Goal: Complete application form

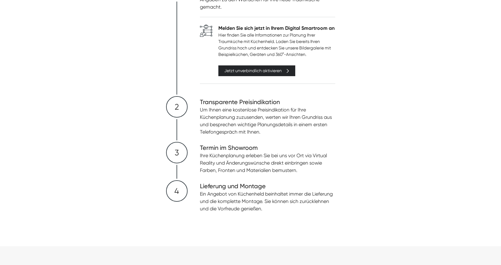
scroll to position [94, 0]
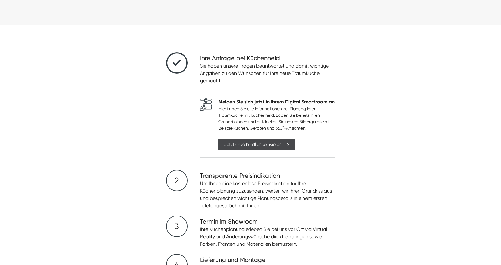
click at [254, 146] on div "Jetzt unverbindlich aktivieren" at bounding box center [252, 144] width 57 height 6
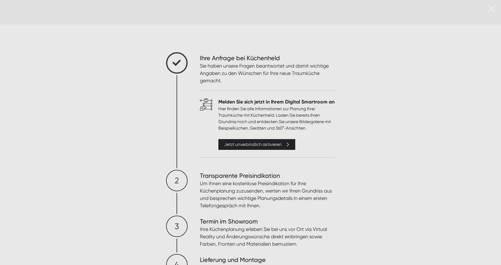
scroll to position [0, 0]
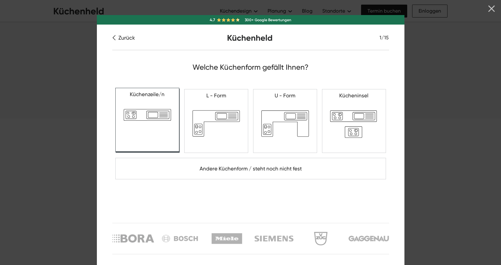
click at [138, 112] on div at bounding box center [147, 120] width 64 height 64
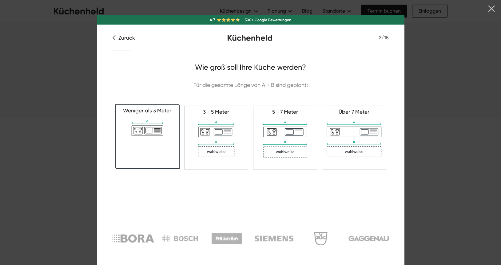
click at [148, 128] on div at bounding box center [147, 137] width 64 height 64
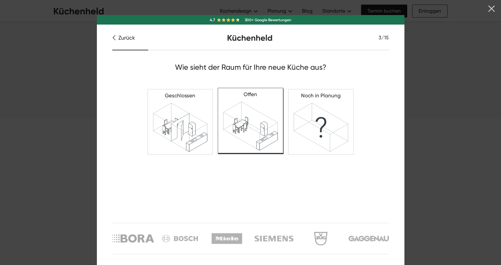
click at [267, 140] on div at bounding box center [250, 120] width 65 height 65
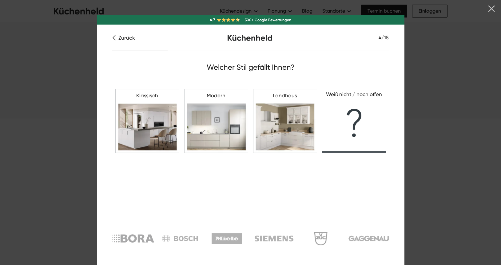
click at [365, 118] on div at bounding box center [354, 120] width 64 height 64
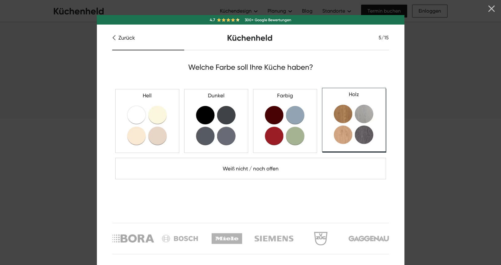
click at [343, 114] on div at bounding box center [354, 120] width 64 height 64
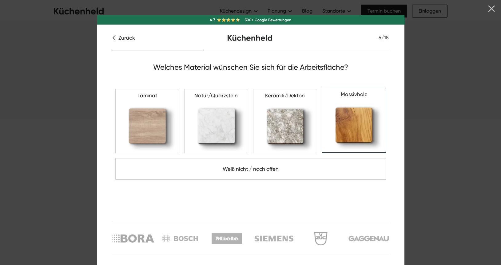
click at [354, 123] on div at bounding box center [354, 120] width 64 height 64
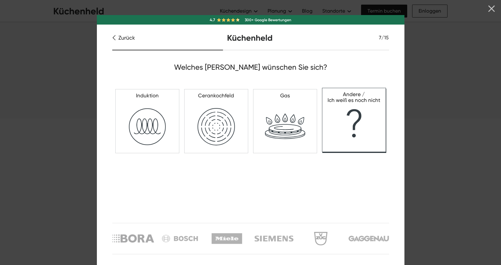
click at [361, 117] on div at bounding box center [354, 120] width 64 height 64
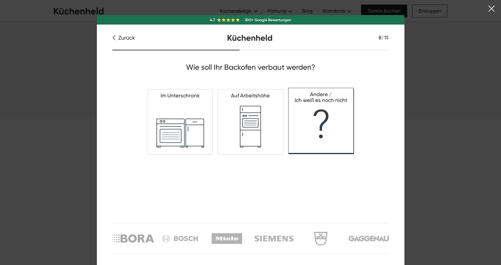
click at [324, 121] on div at bounding box center [320, 120] width 65 height 65
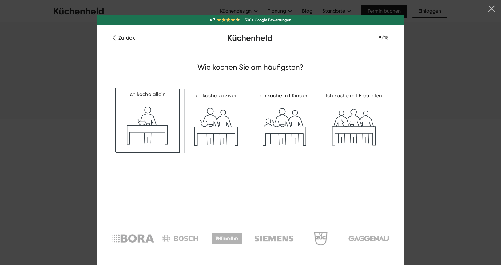
click at [151, 119] on div at bounding box center [147, 120] width 64 height 64
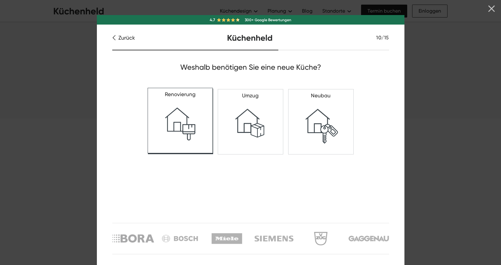
click at [178, 117] on div at bounding box center [180, 120] width 65 height 65
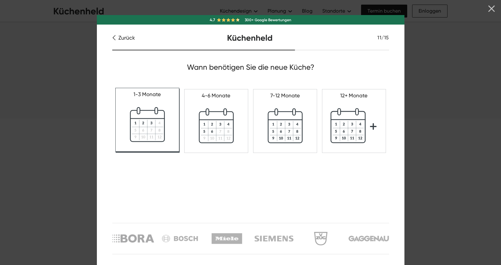
click at [144, 126] on div at bounding box center [147, 120] width 64 height 64
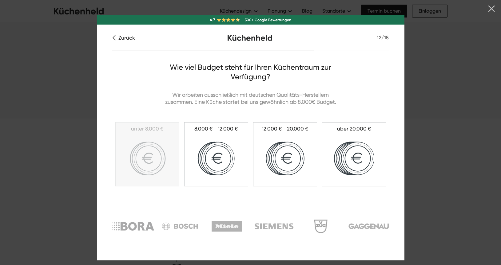
click at [149, 168] on div at bounding box center [147, 154] width 64 height 64
click at [216, 164] on div at bounding box center [216, 153] width 64 height 64
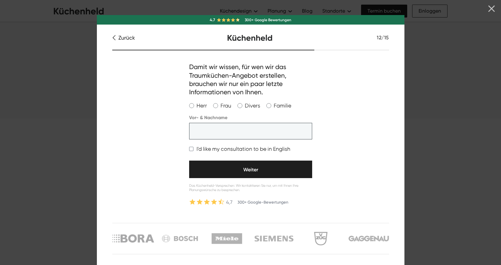
click at [214, 105] on div at bounding box center [215, 105] width 5 height 5
click at [203, 133] on input "Vor- & Nachname" at bounding box center [250, 131] width 123 height 17
click at [216, 104] on div at bounding box center [215, 105] width 5 height 5
click at [216, 105] on div at bounding box center [215, 105] width 5 height 5
click at [215, 105] on div at bounding box center [215, 105] width 5 height 5
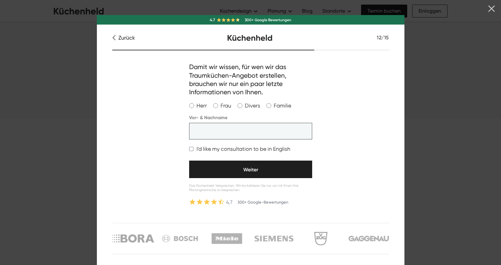
click at [214, 105] on div at bounding box center [215, 105] width 5 height 5
click at [213, 105] on div at bounding box center [215, 105] width 5 height 5
click at [216, 106] on div at bounding box center [215, 105] width 5 height 5
click at [197, 133] on input "Vor- & Nachname" at bounding box center [250, 131] width 123 height 17
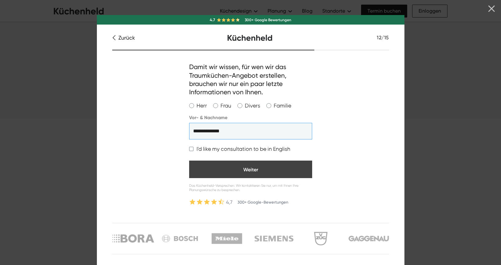
type input "**********"
click at [235, 170] on link "Weiter" at bounding box center [250, 170] width 123 height 18
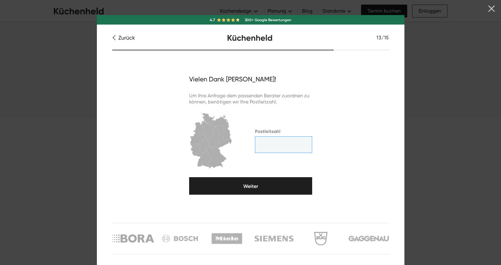
click at [257, 147] on input "Postleitzahl" at bounding box center [283, 145] width 57 height 17
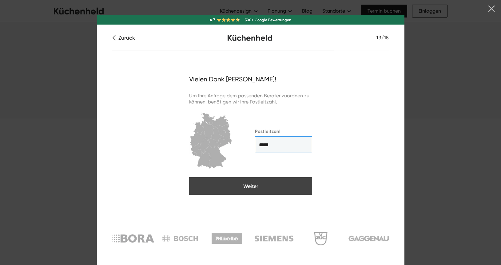
type input "*****"
click at [246, 189] on link "Weiter" at bounding box center [250, 186] width 123 height 18
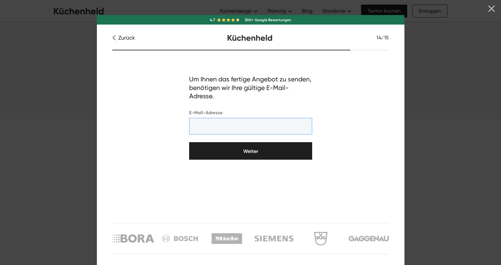
click at [212, 123] on input "E-Mail-Adresse" at bounding box center [250, 126] width 123 height 17
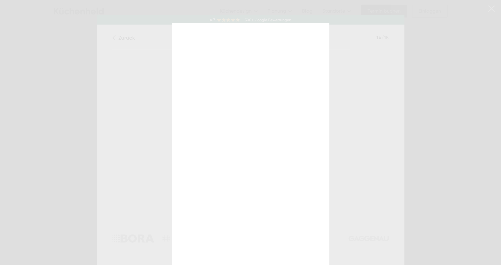
type input "*****"
